Goal: Transaction & Acquisition: Book appointment/travel/reservation

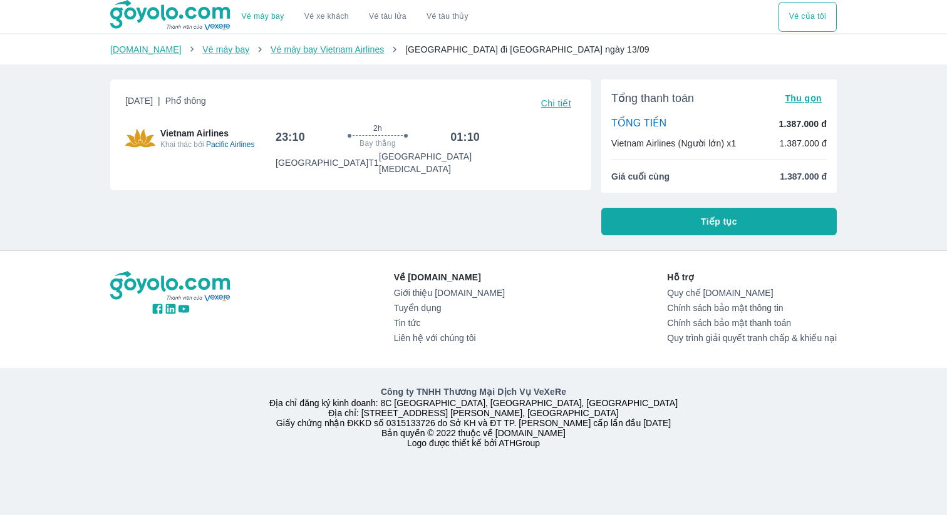
click at [276, 16] on link "Vé máy bay" at bounding box center [263, 16] width 43 height 9
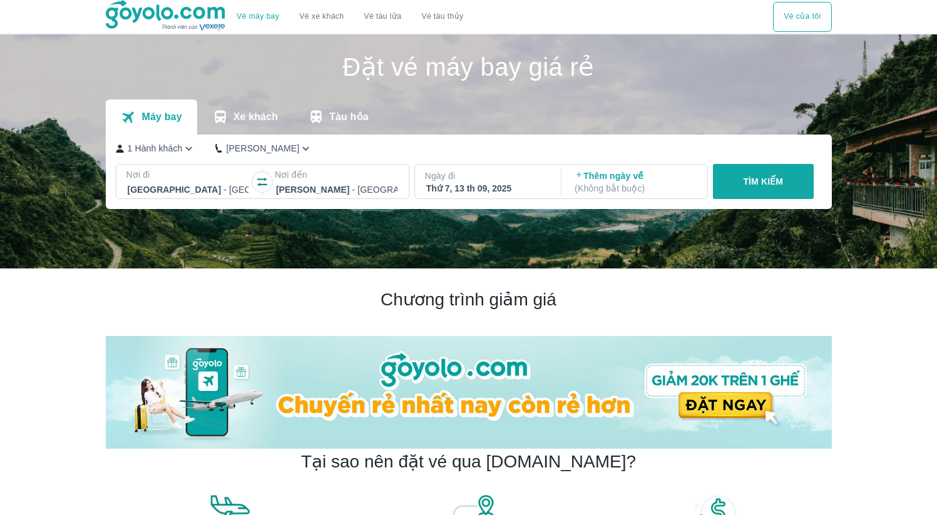
click at [604, 192] on p "( Không bắt buộc )" at bounding box center [635, 188] width 121 height 13
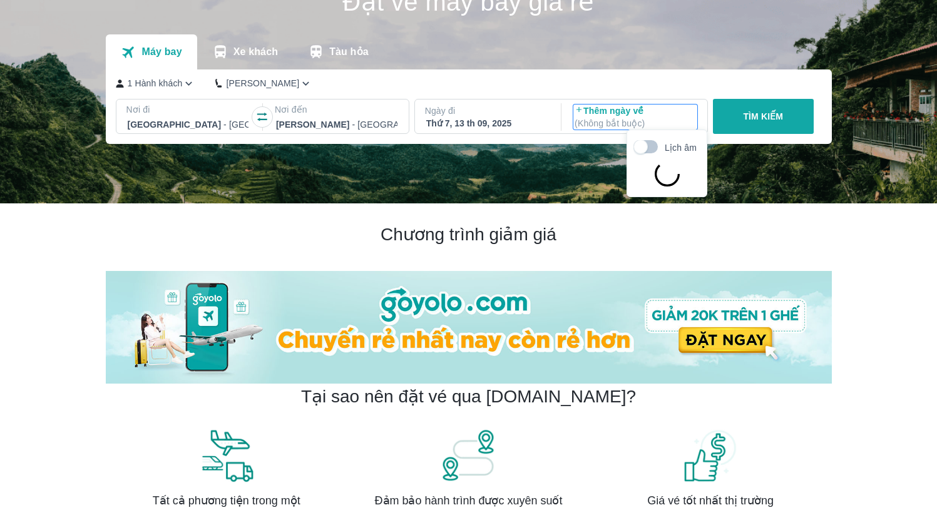
scroll to position [72, 0]
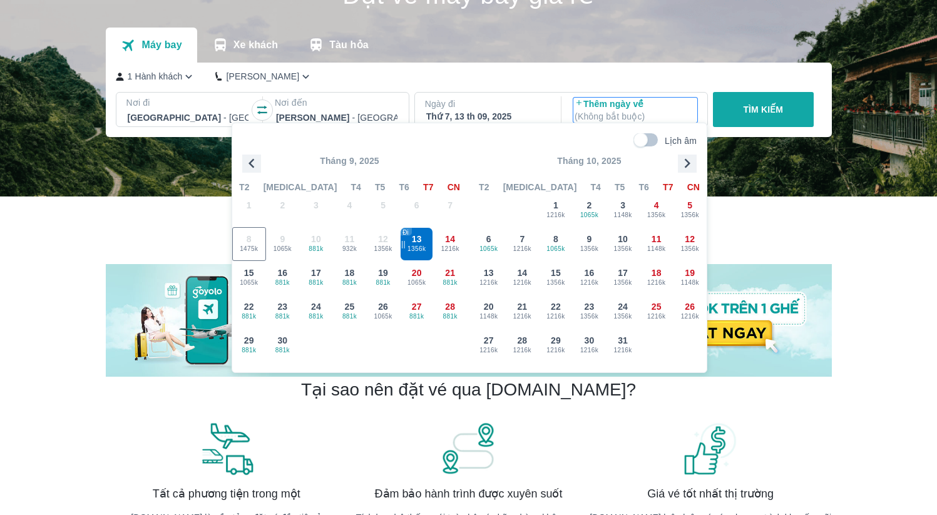
click at [478, 103] on p "Ngày đi" at bounding box center [487, 104] width 124 height 13
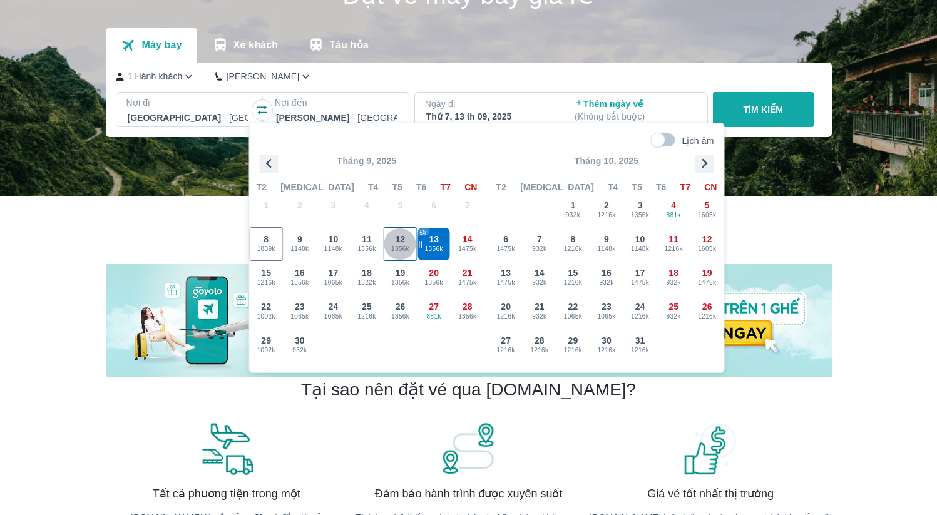
click at [401, 247] on span "1356k" at bounding box center [400, 249] width 33 height 10
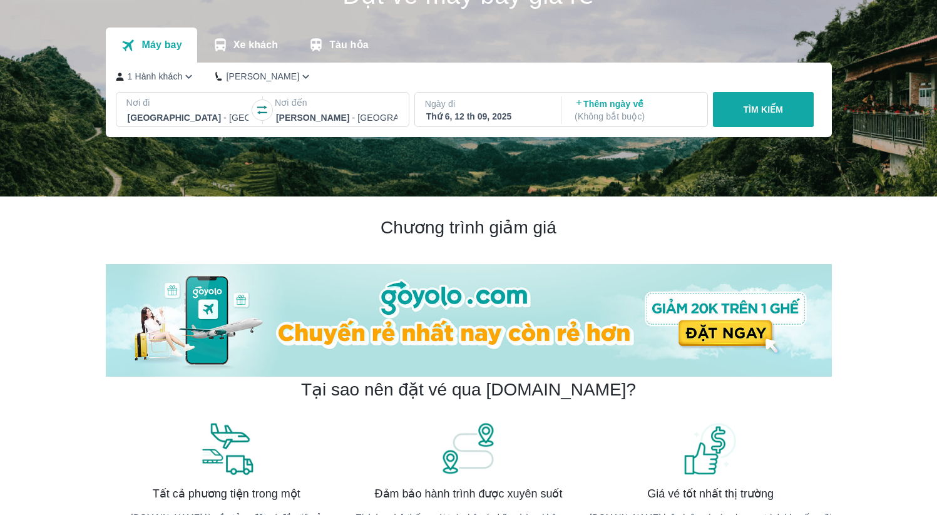
click at [629, 101] on p "Thêm ngày về ( Không bắt buộc )" at bounding box center [635, 110] width 121 height 25
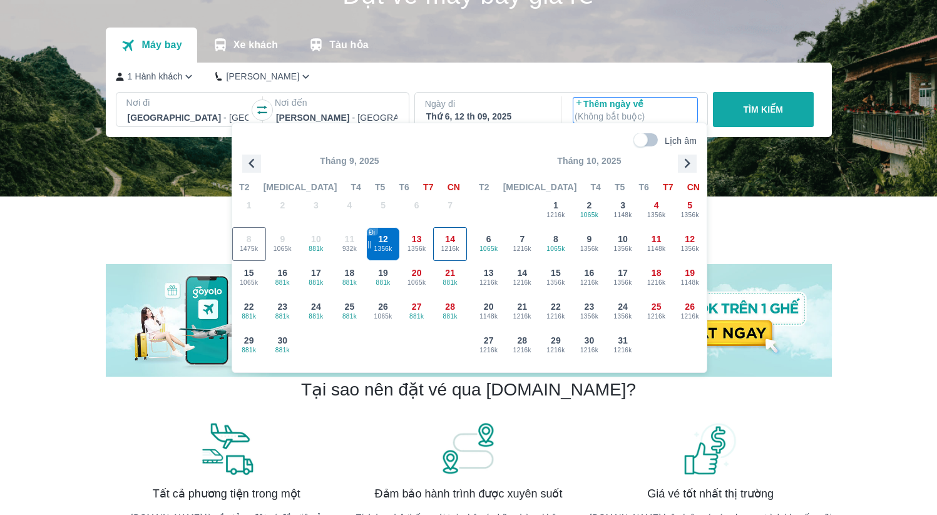
click at [457, 250] on span "1216k" at bounding box center [450, 249] width 33 height 10
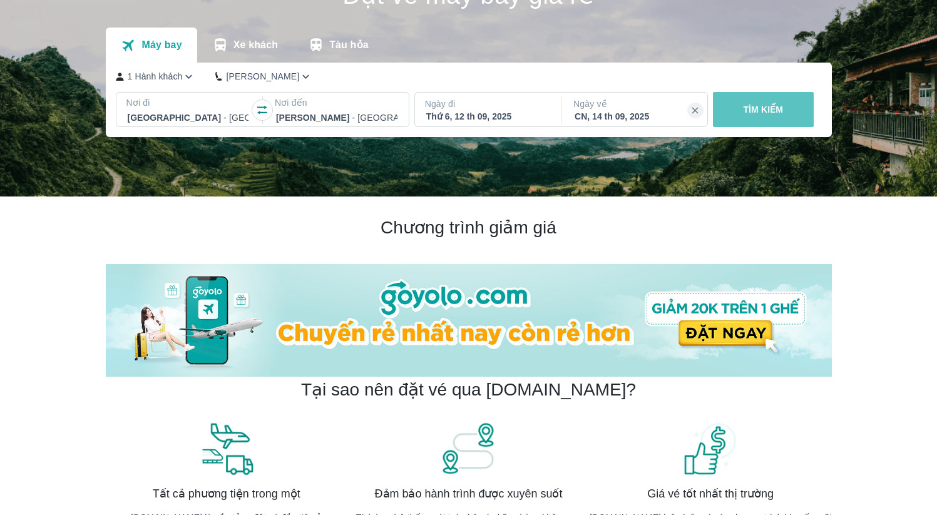
click at [736, 115] on button "TÌM KIẾM" at bounding box center [763, 109] width 101 height 35
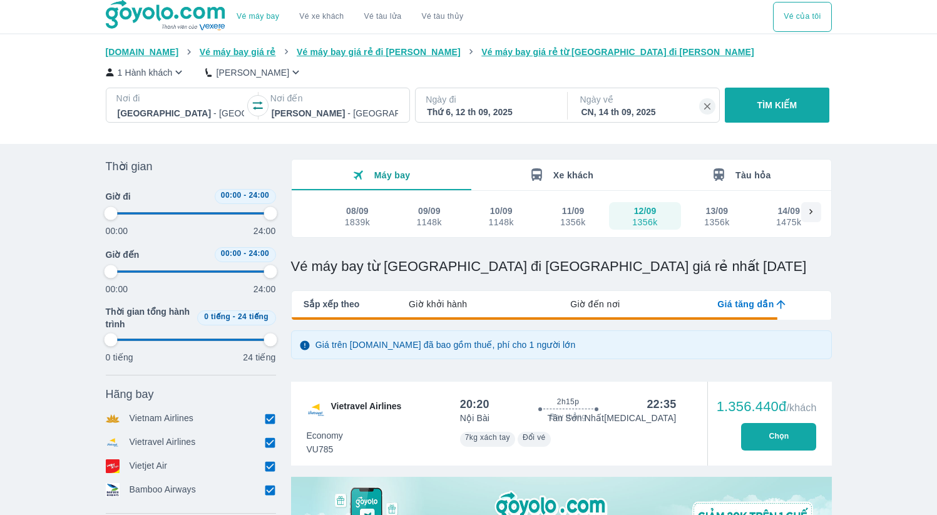
type input "97.9166666666667"
checkbox input "true"
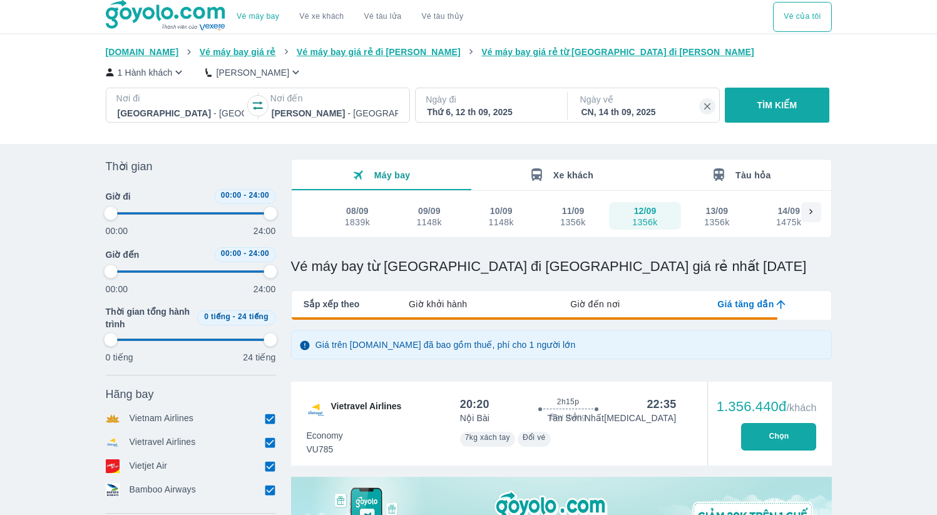
checkbox input "true"
type input "97.9166666666667"
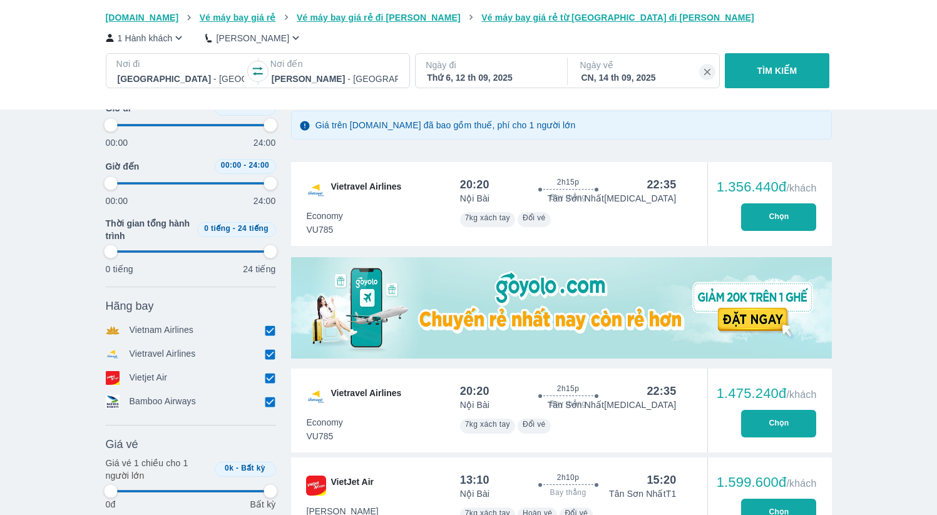
scroll to position [220, 0]
type input "97.9166666666667"
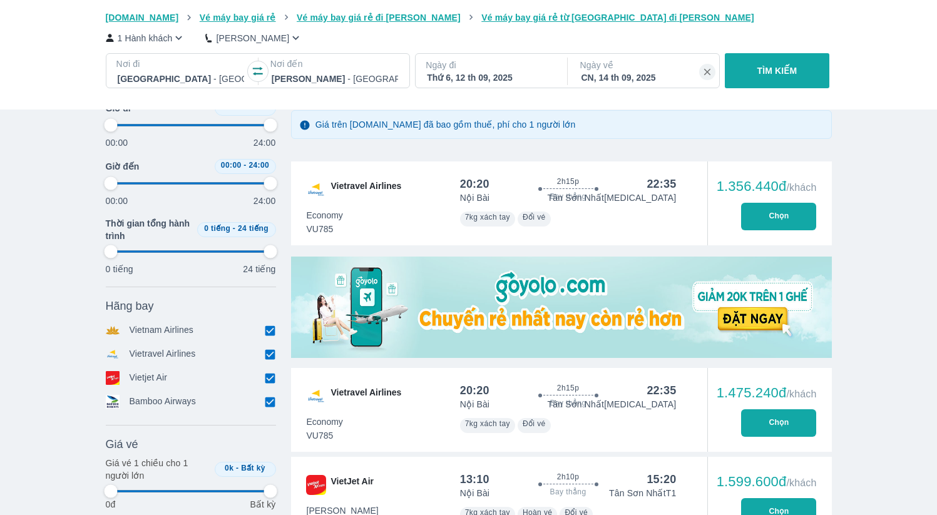
type input "97.9166666666667"
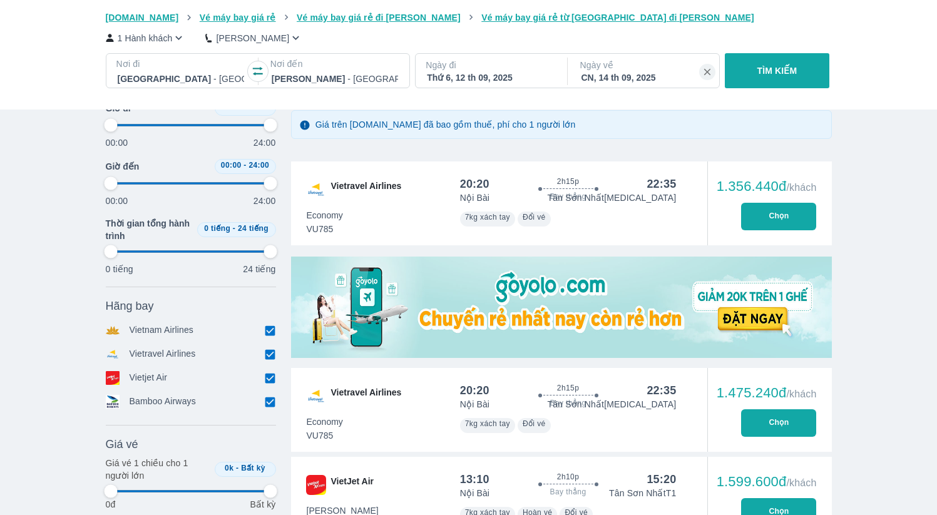
type input "97.9166666666667"
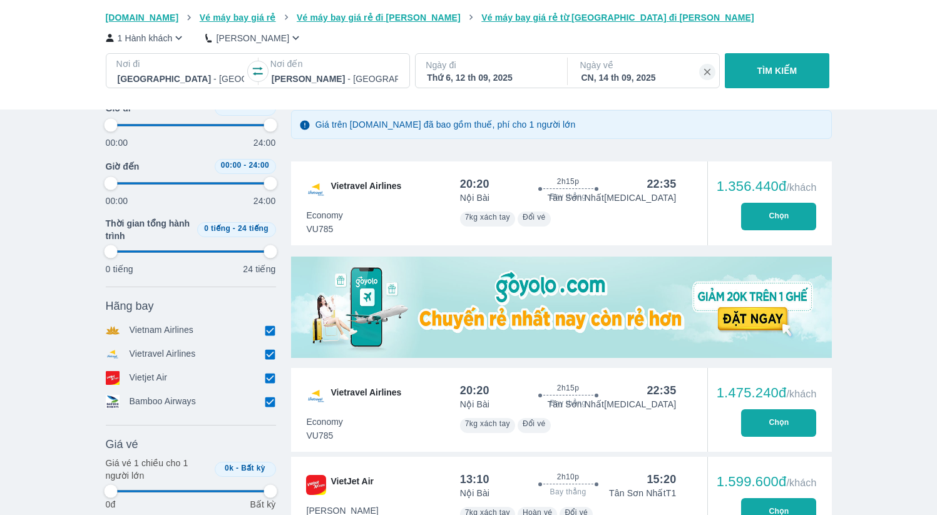
type input "97.9166666666667"
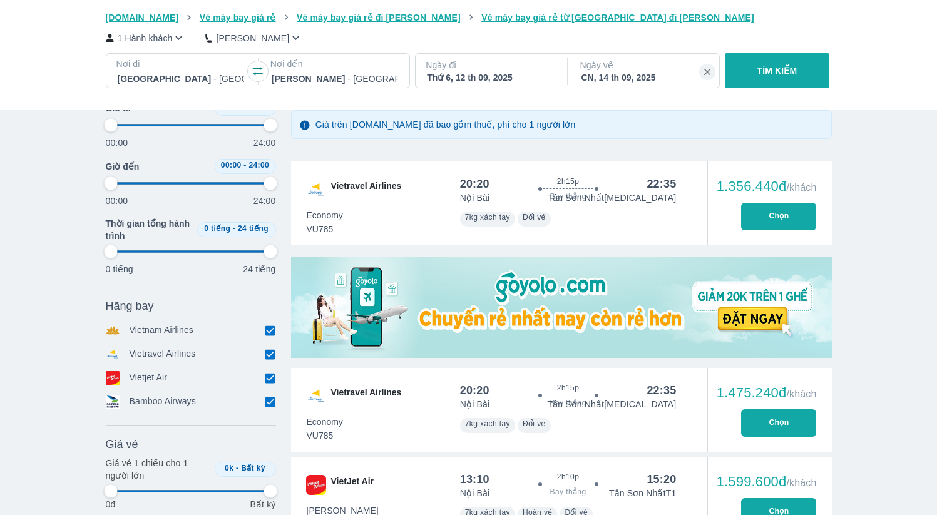
type input "97.9166666666667"
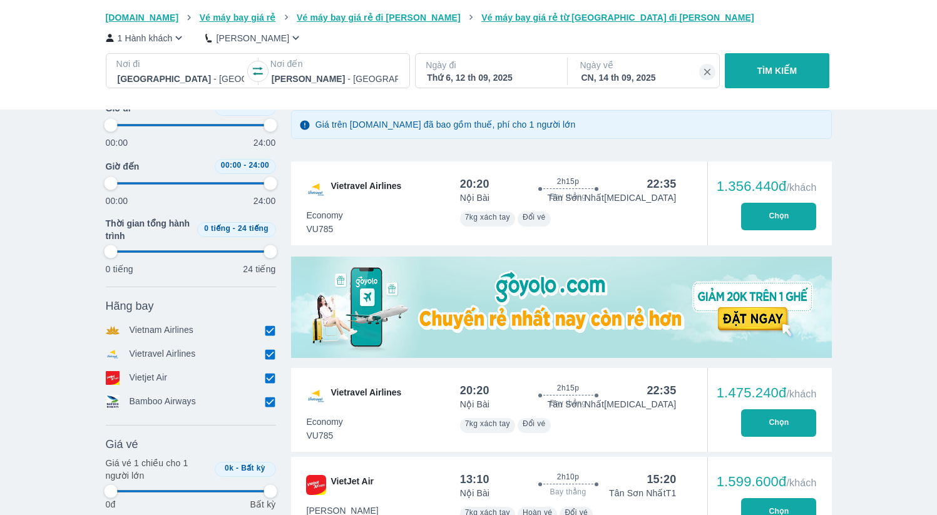
type input "97.9166666666667"
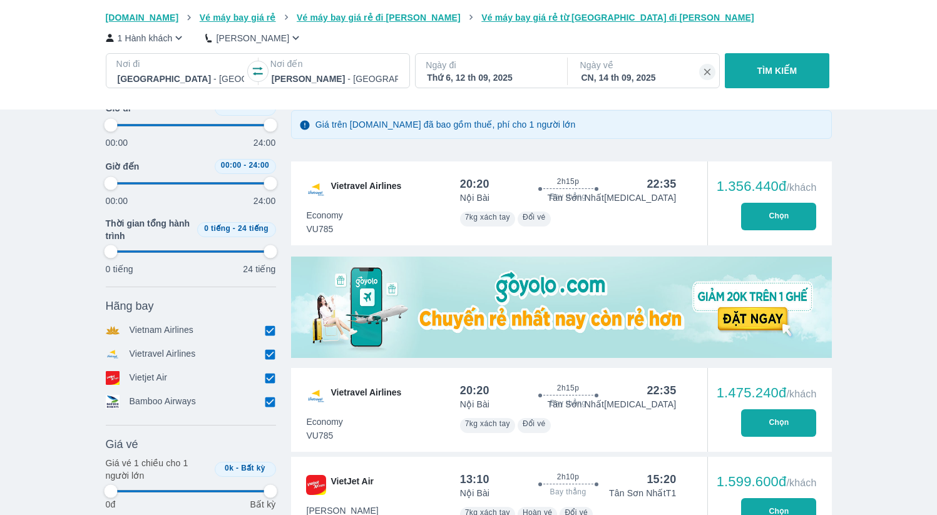
type input "97.9166666666667"
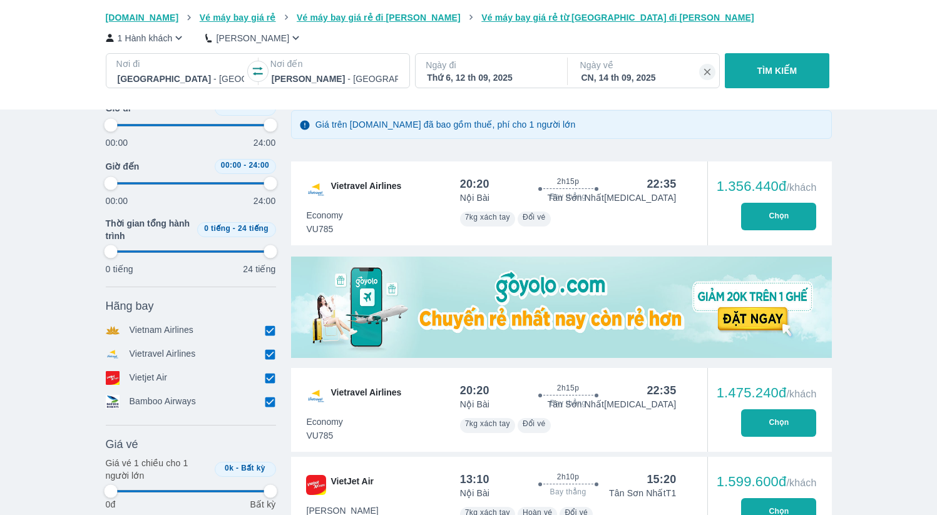
type input "97.9166666666667"
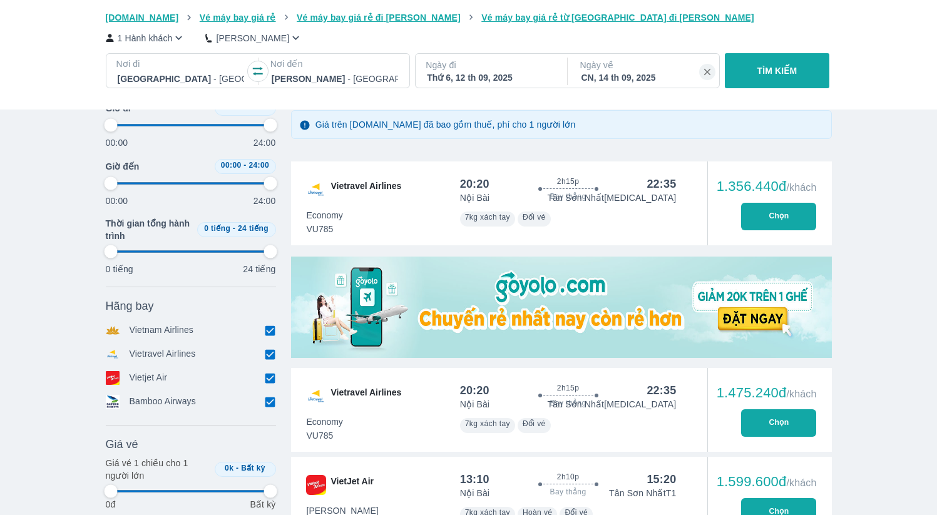
type input "97.9166666666667"
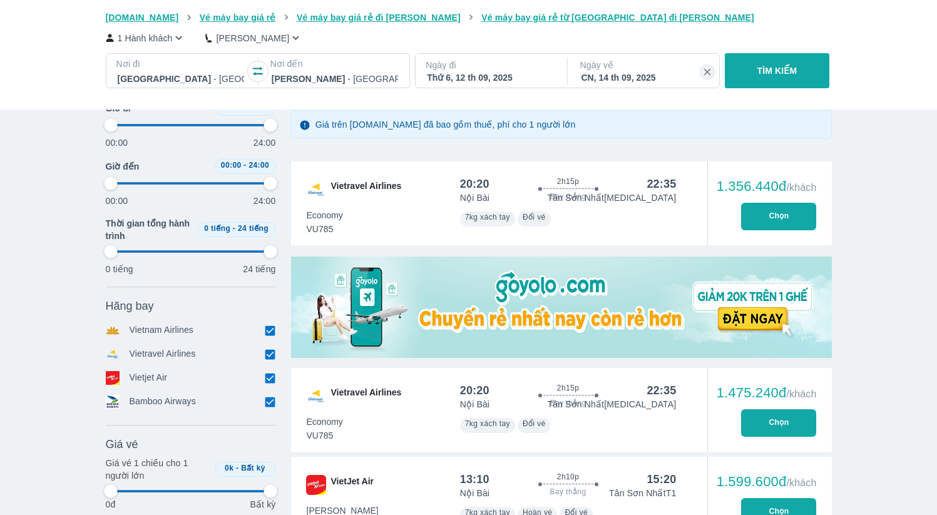
type input "97.9166666666667"
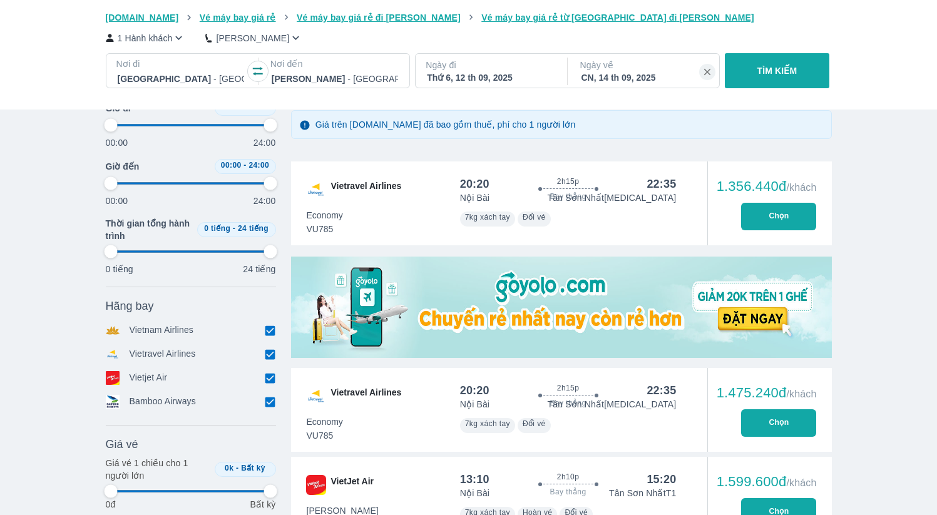
type input "97.9166666666667"
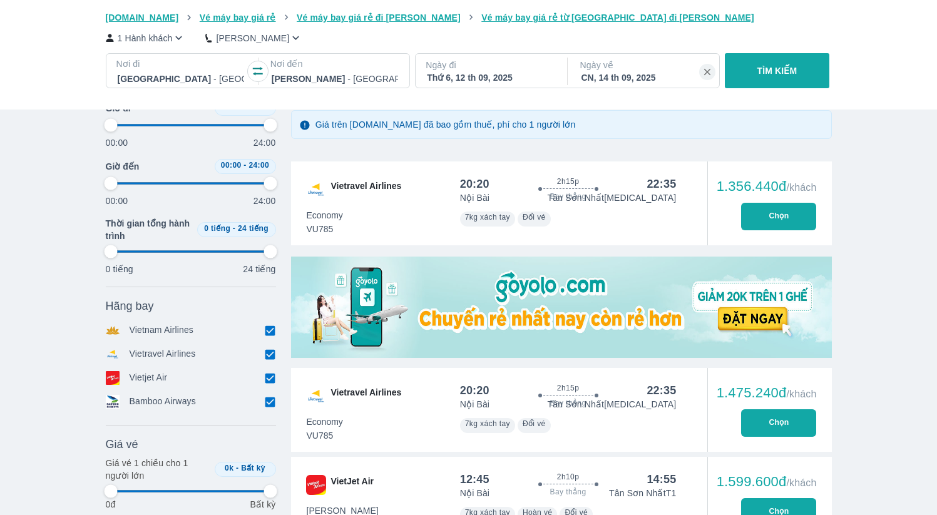
type input "97.9166666666667"
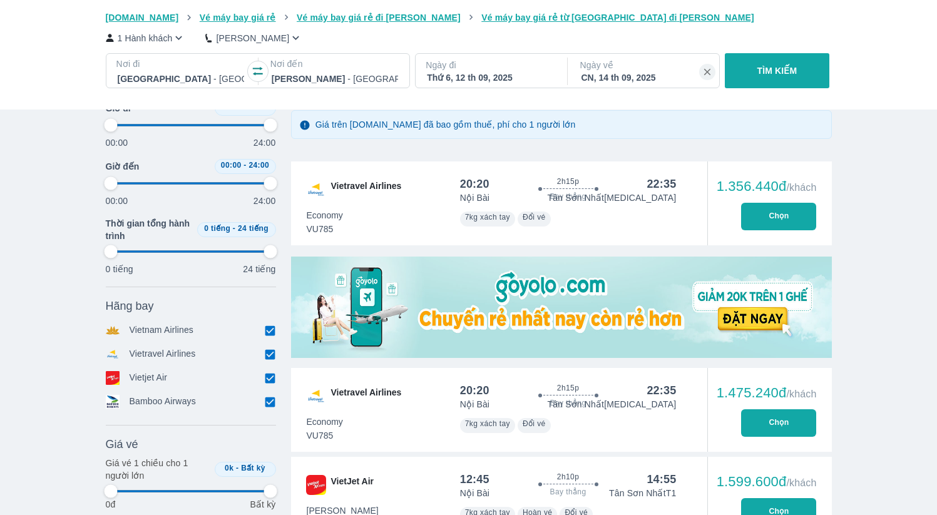
type input "97.9166666666667"
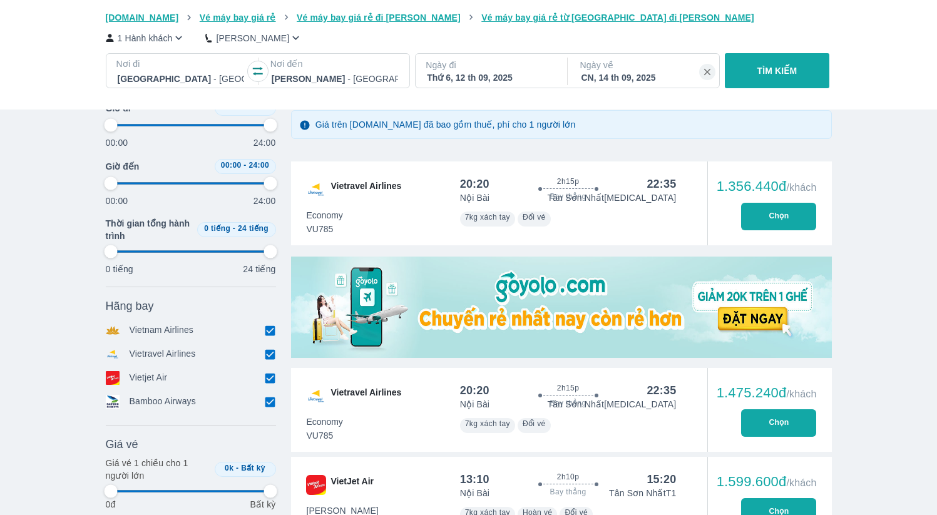
type input "97.9166666666667"
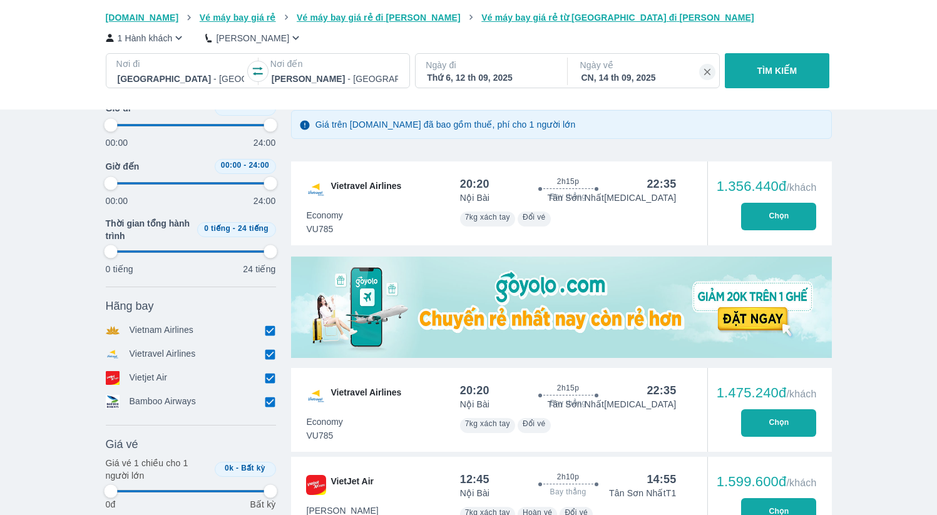
type input "97.9166666666667"
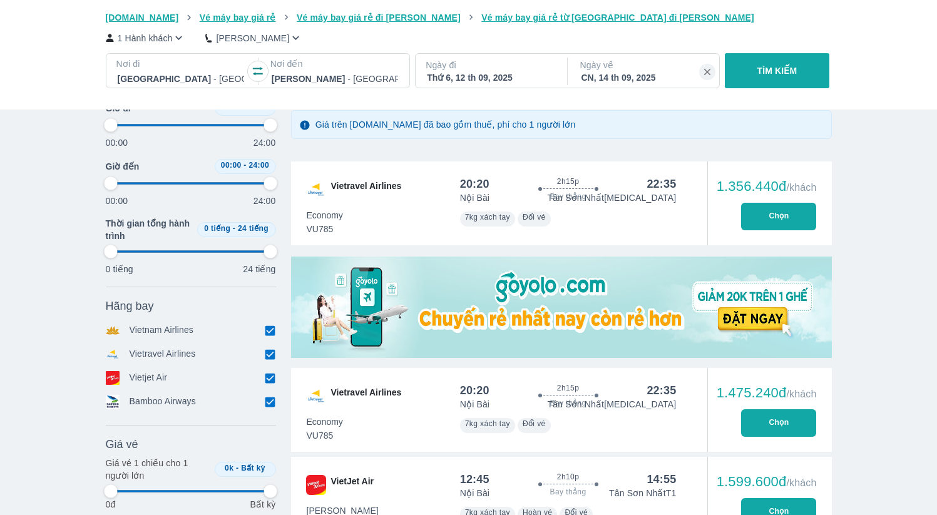
type input "97.9166666666667"
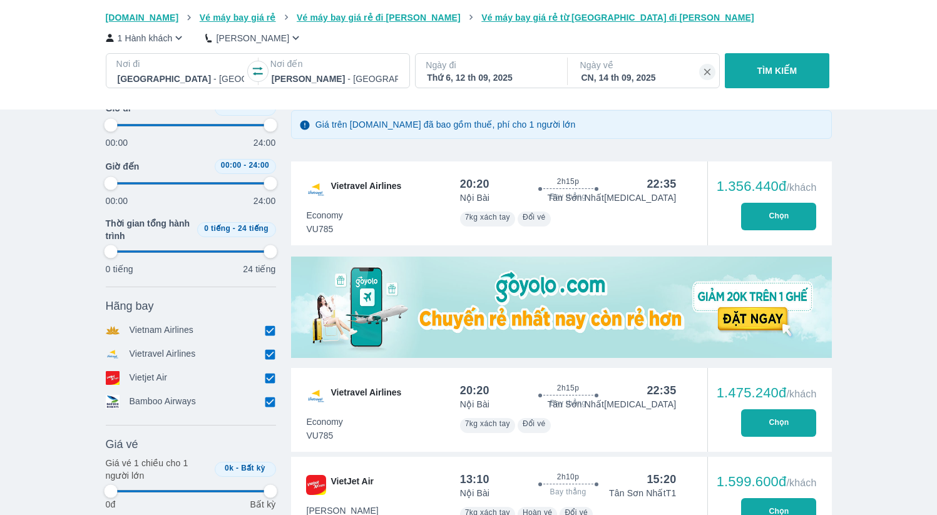
type input "97.9166666666667"
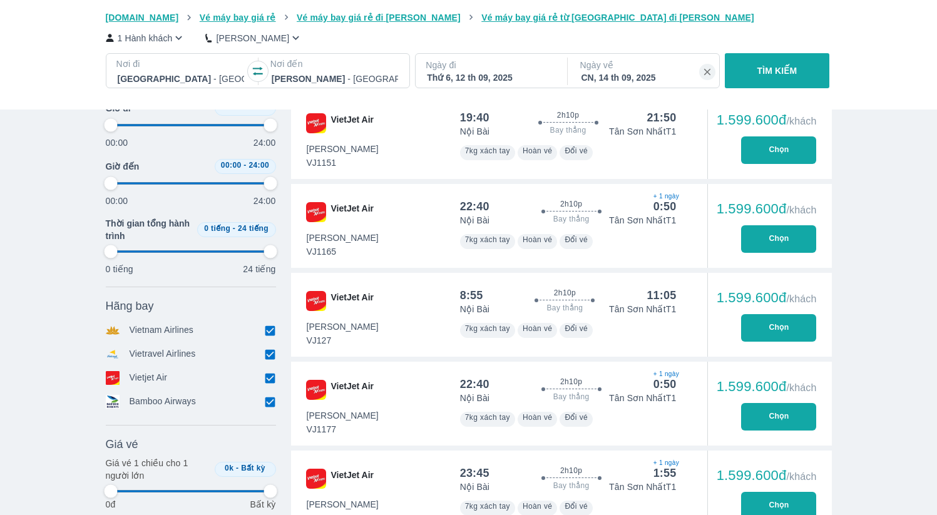
scroll to position [783, 0]
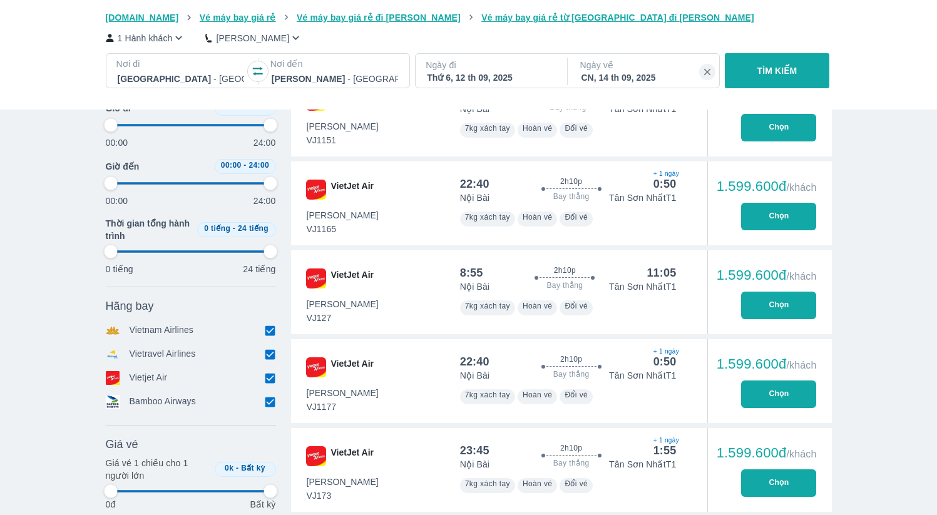
type input "97.9166666666667"
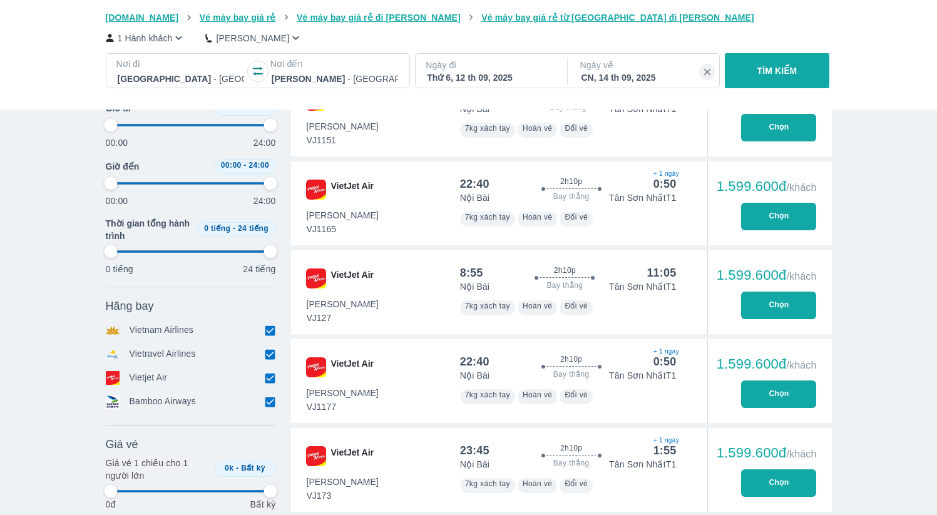
type input "97.9166666666667"
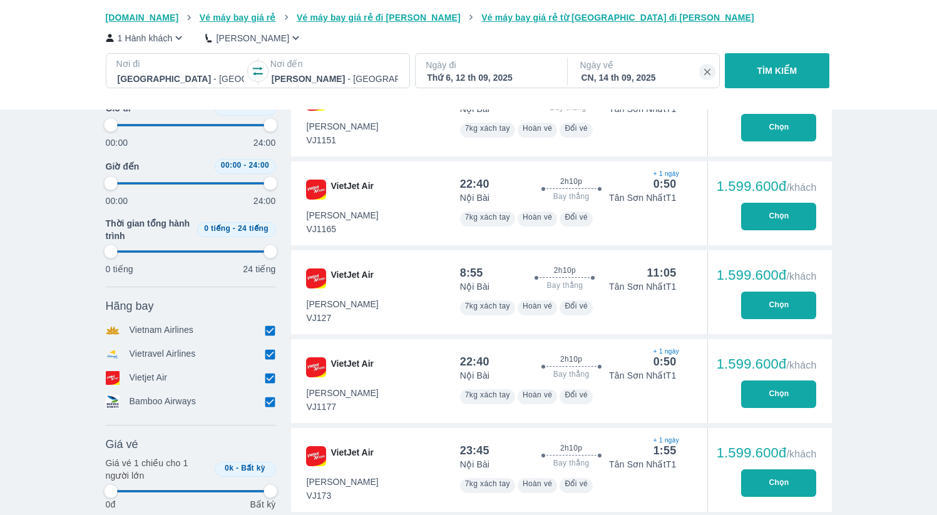
type input "97.9166666666667"
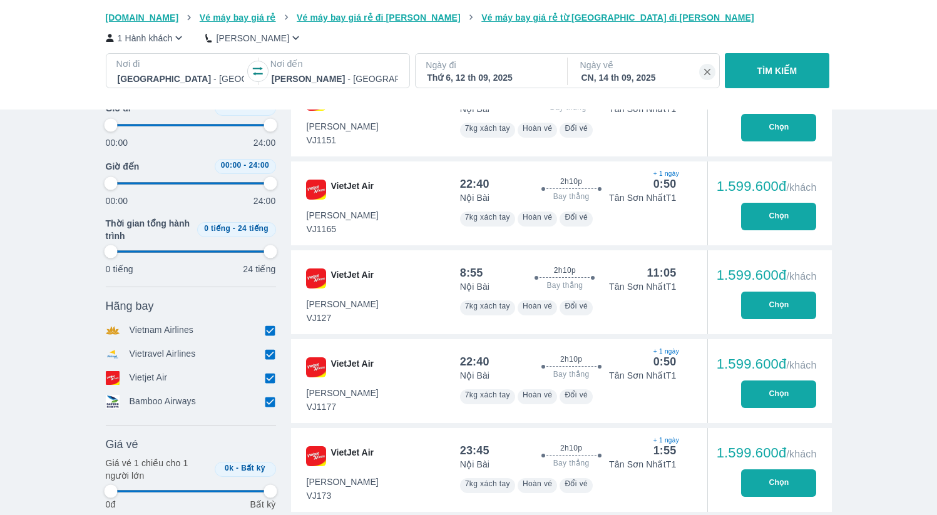
type input "97.9166666666667"
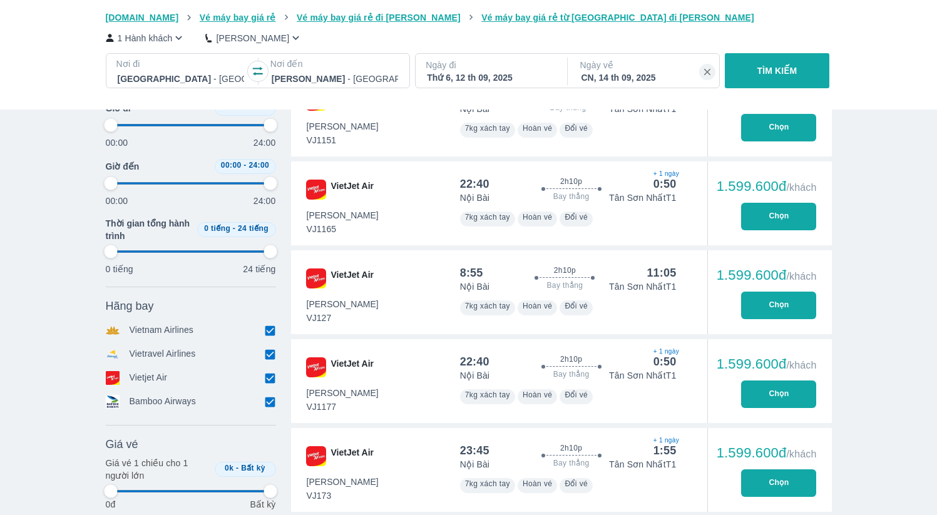
type input "97.9166666666667"
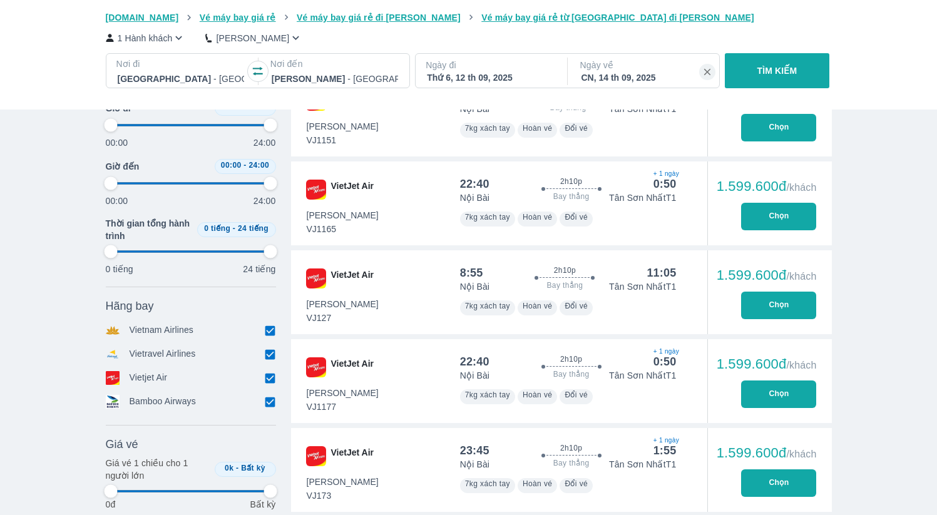
type input "97.9166666666667"
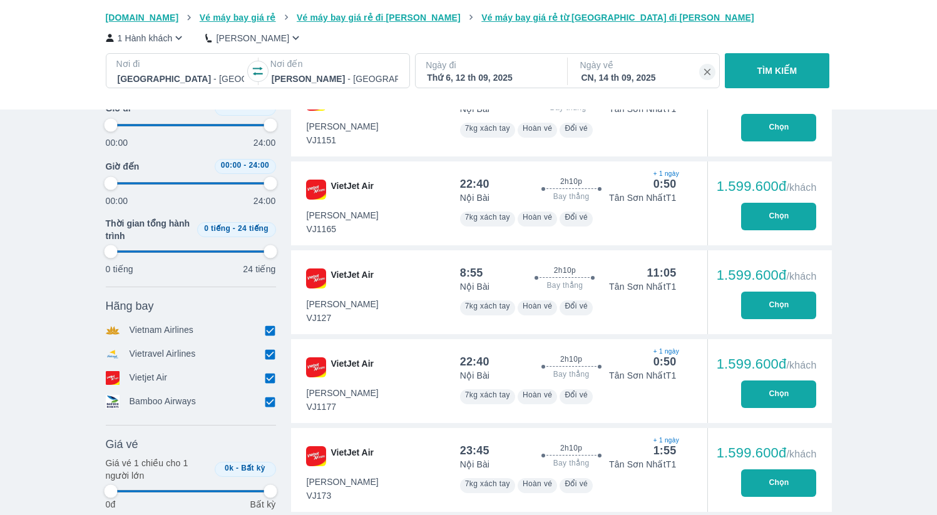
type input "97.9166666666667"
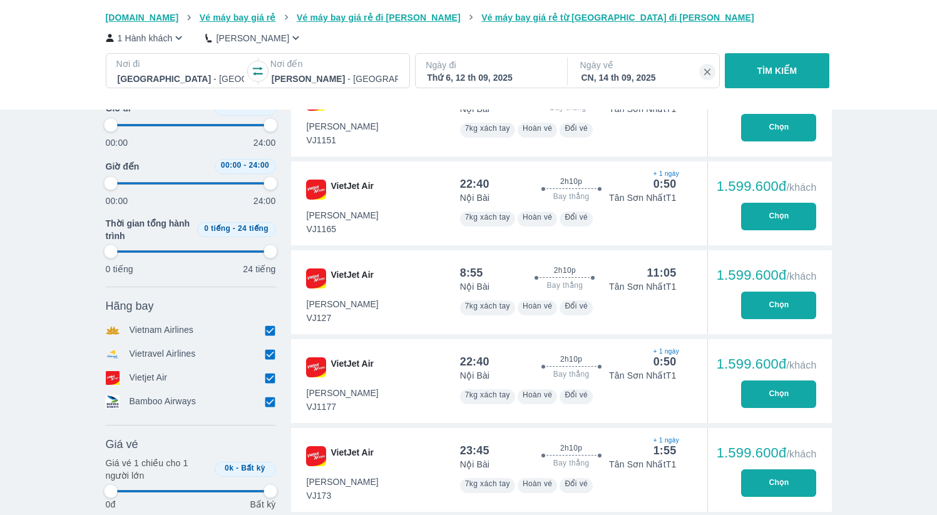
type input "97.9166666666667"
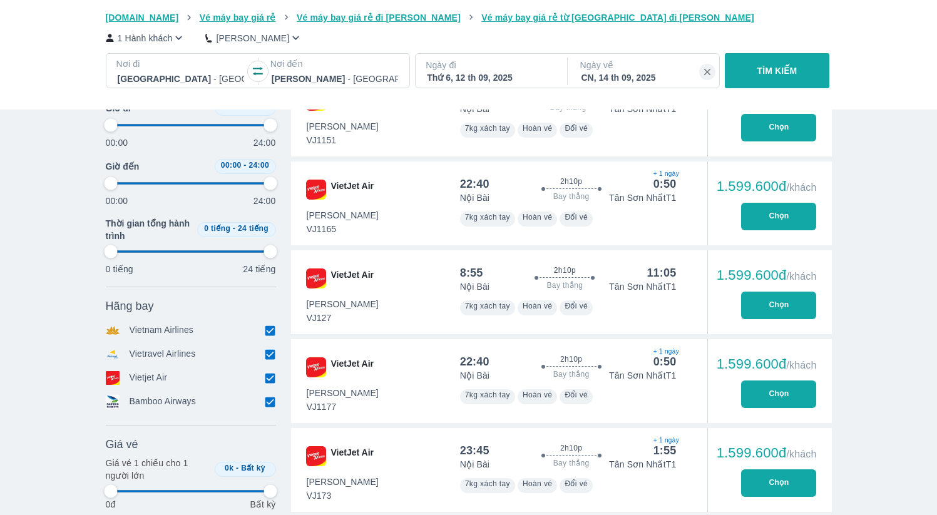
type input "97.9166666666667"
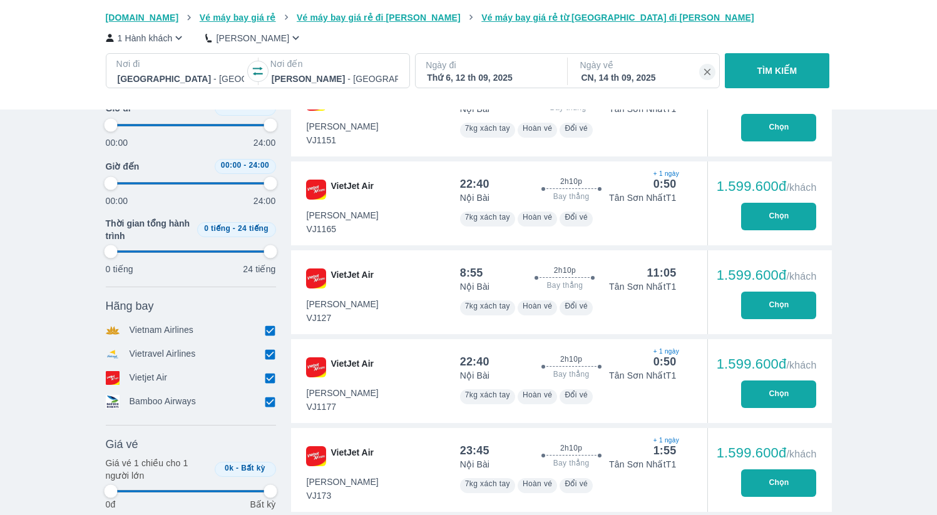
type input "97.9166666666667"
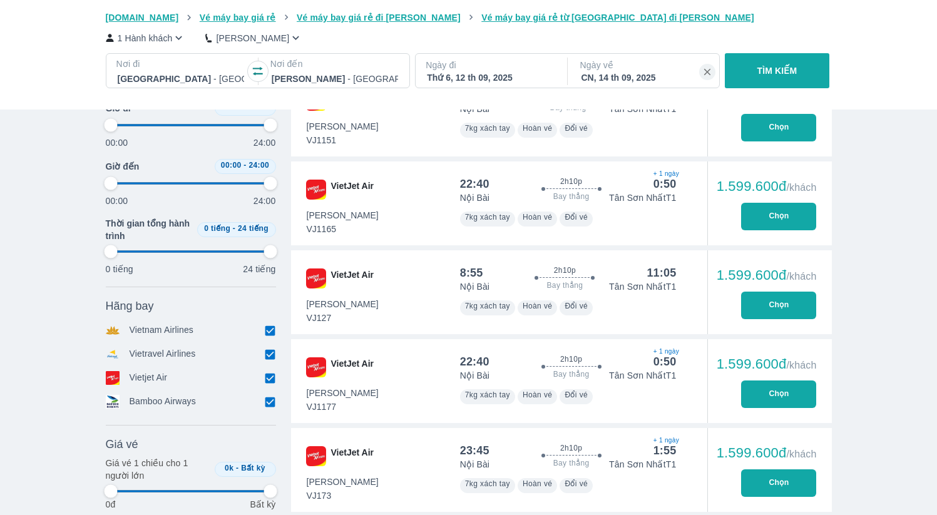
type input "97.9166666666667"
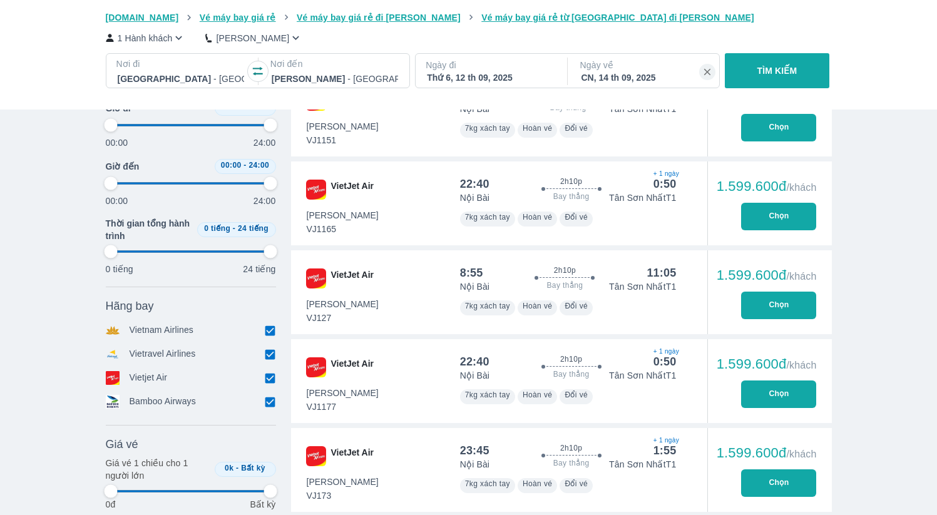
type input "97.9166666666667"
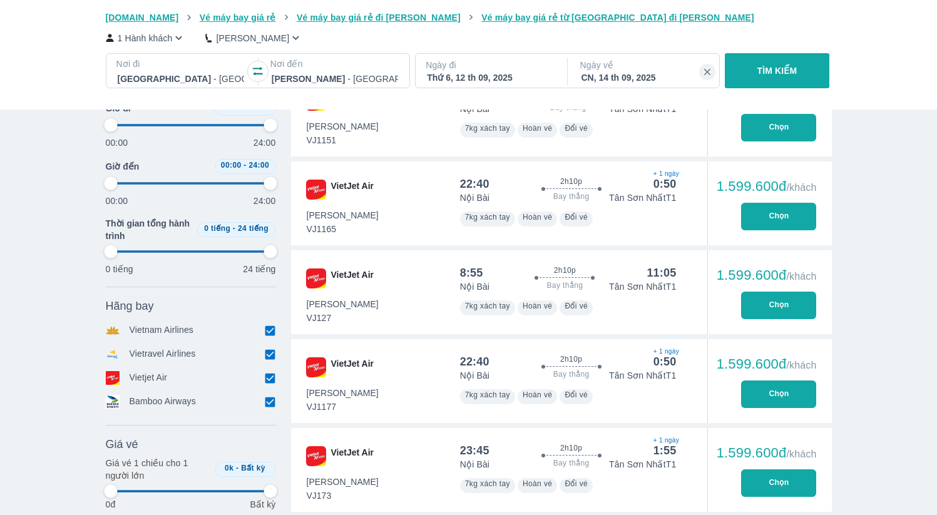
type input "97.9166666666667"
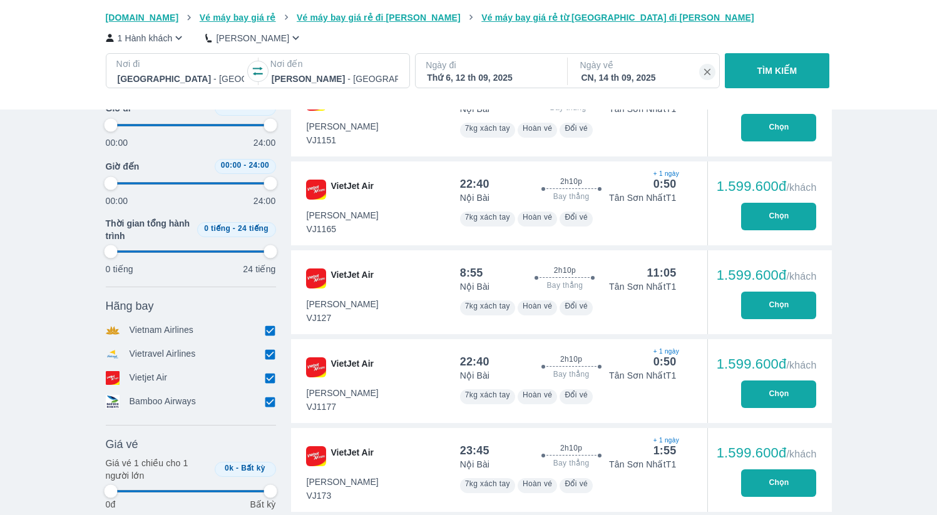
type input "97.9166666666667"
